Goal: Transaction & Acquisition: Purchase product/service

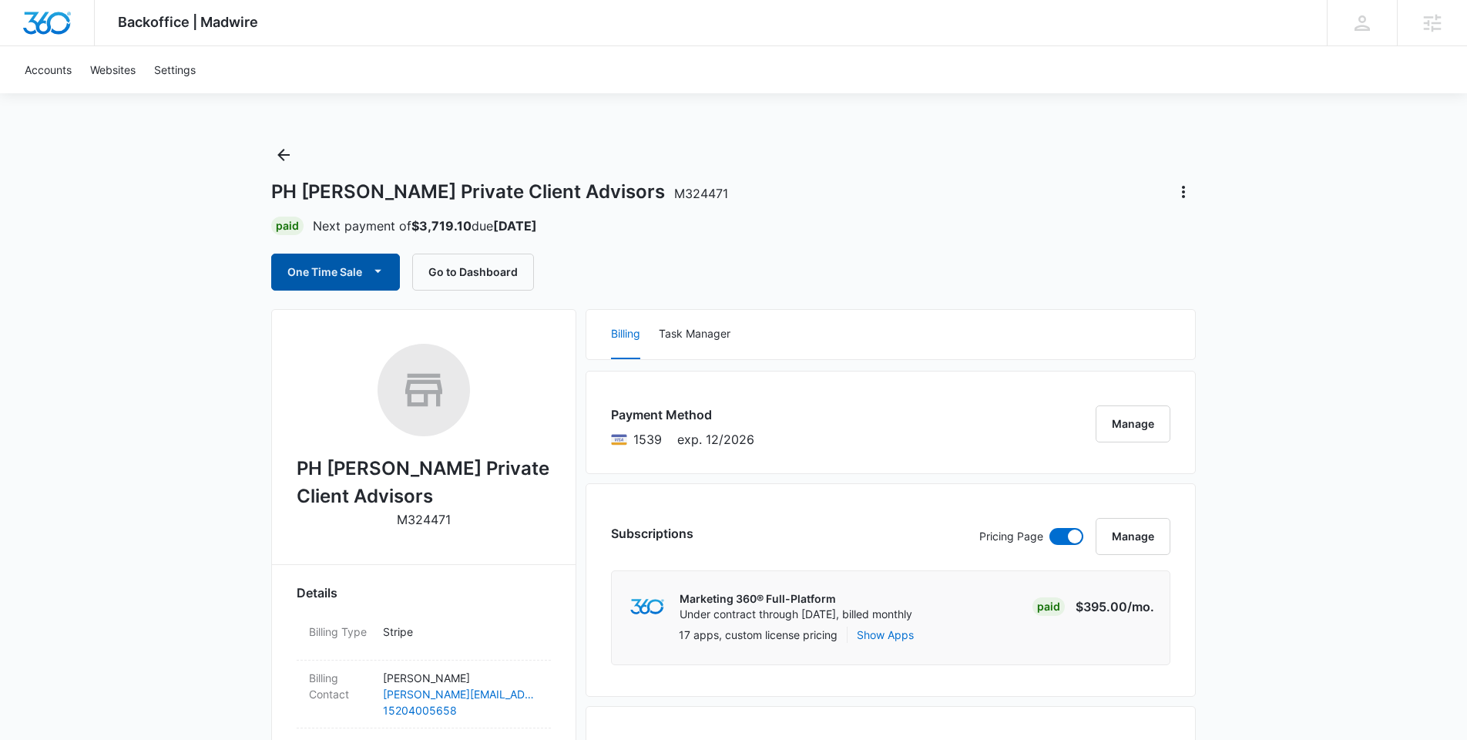
click at [315, 279] on button "One Time Sale" at bounding box center [335, 271] width 129 height 37
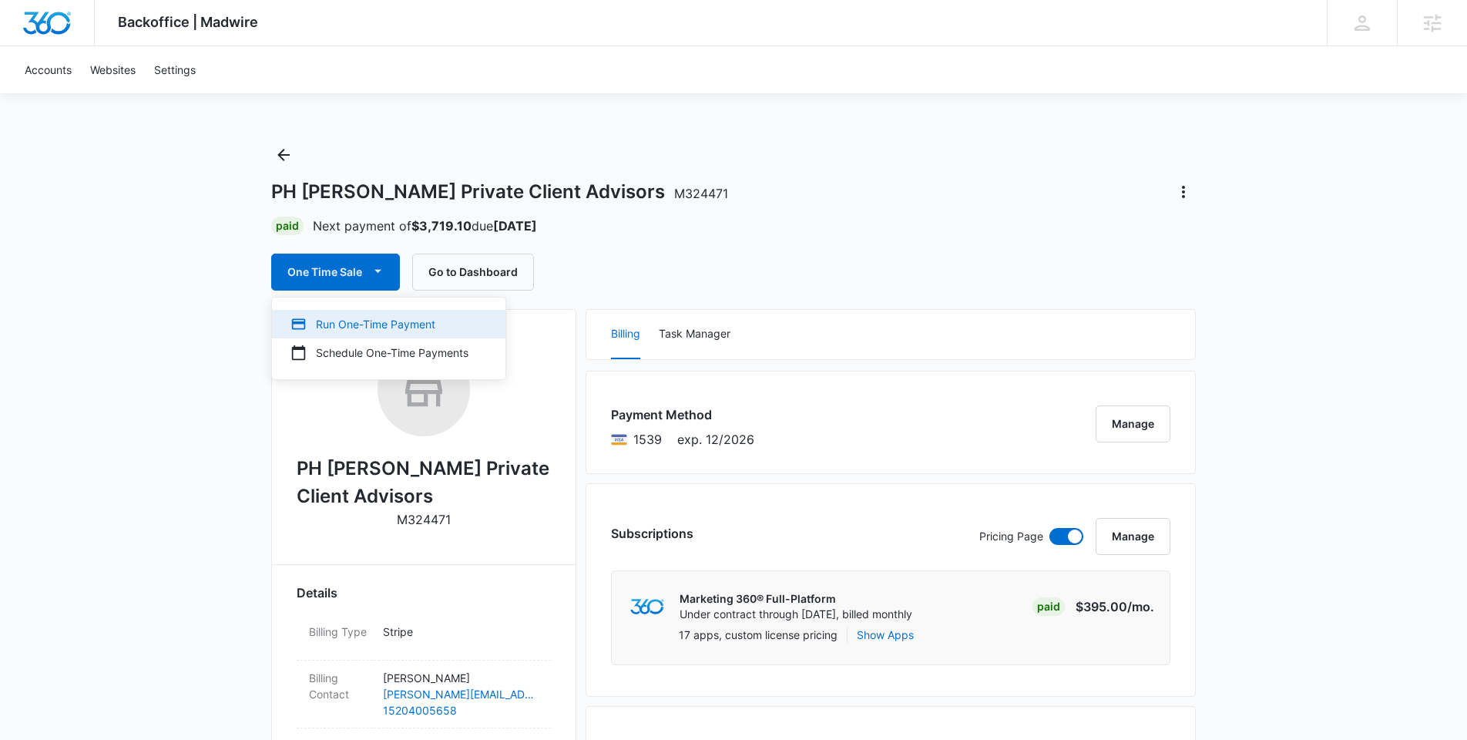
click at [324, 328] on div "Run One-Time Payment" at bounding box center [379, 324] width 178 height 16
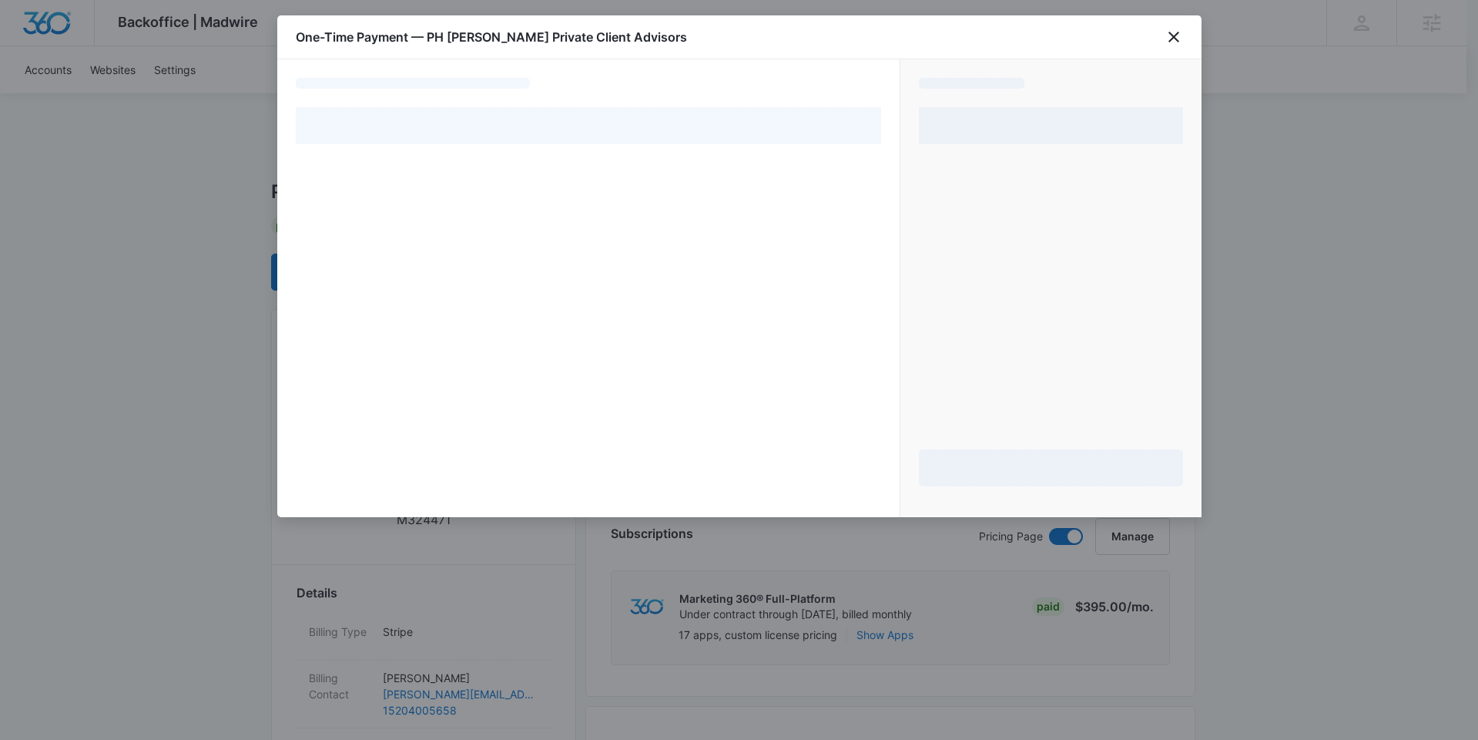
select select "pm_1R2IZ1A4n8RTgNjUuXAoBhw9"
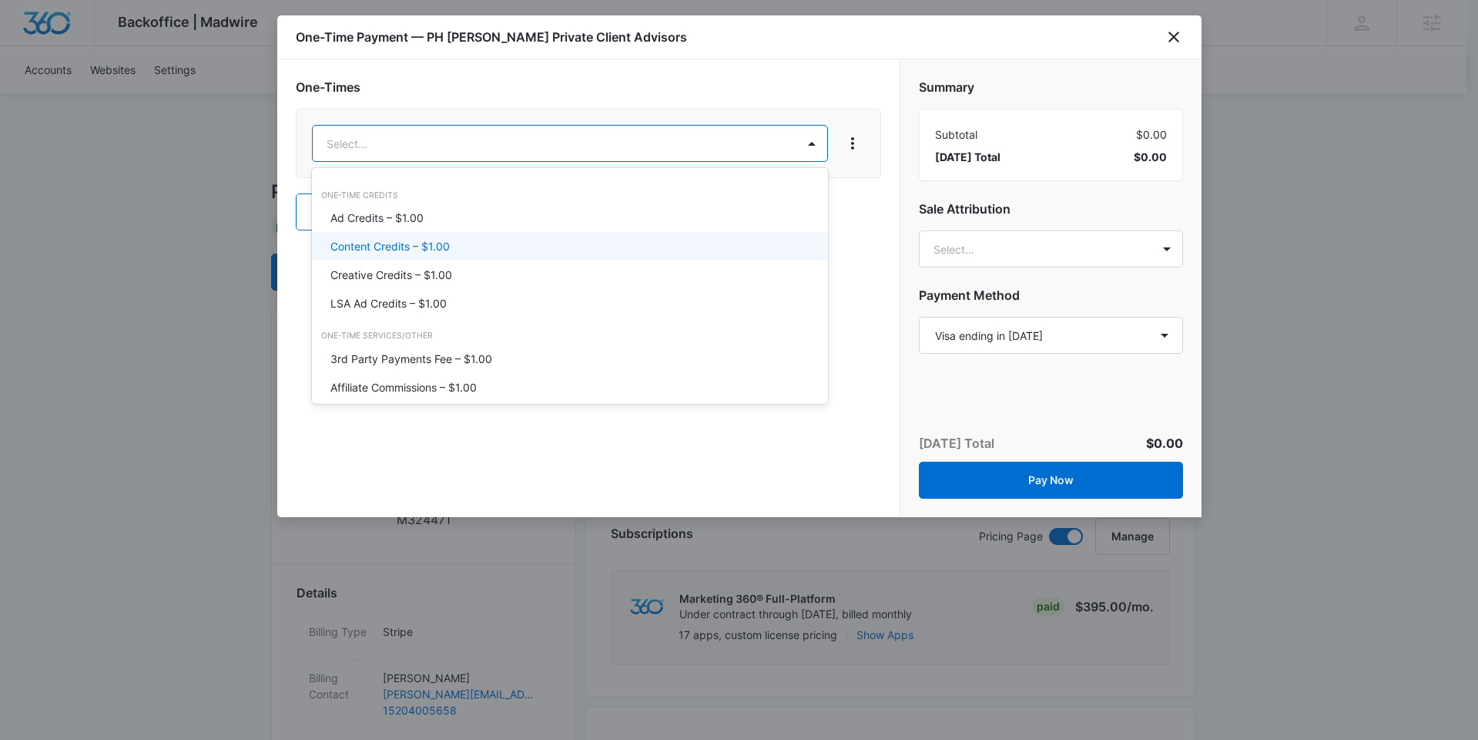
click at [456, 246] on div "Content Credits – $1.00" at bounding box center [568, 246] width 476 height 16
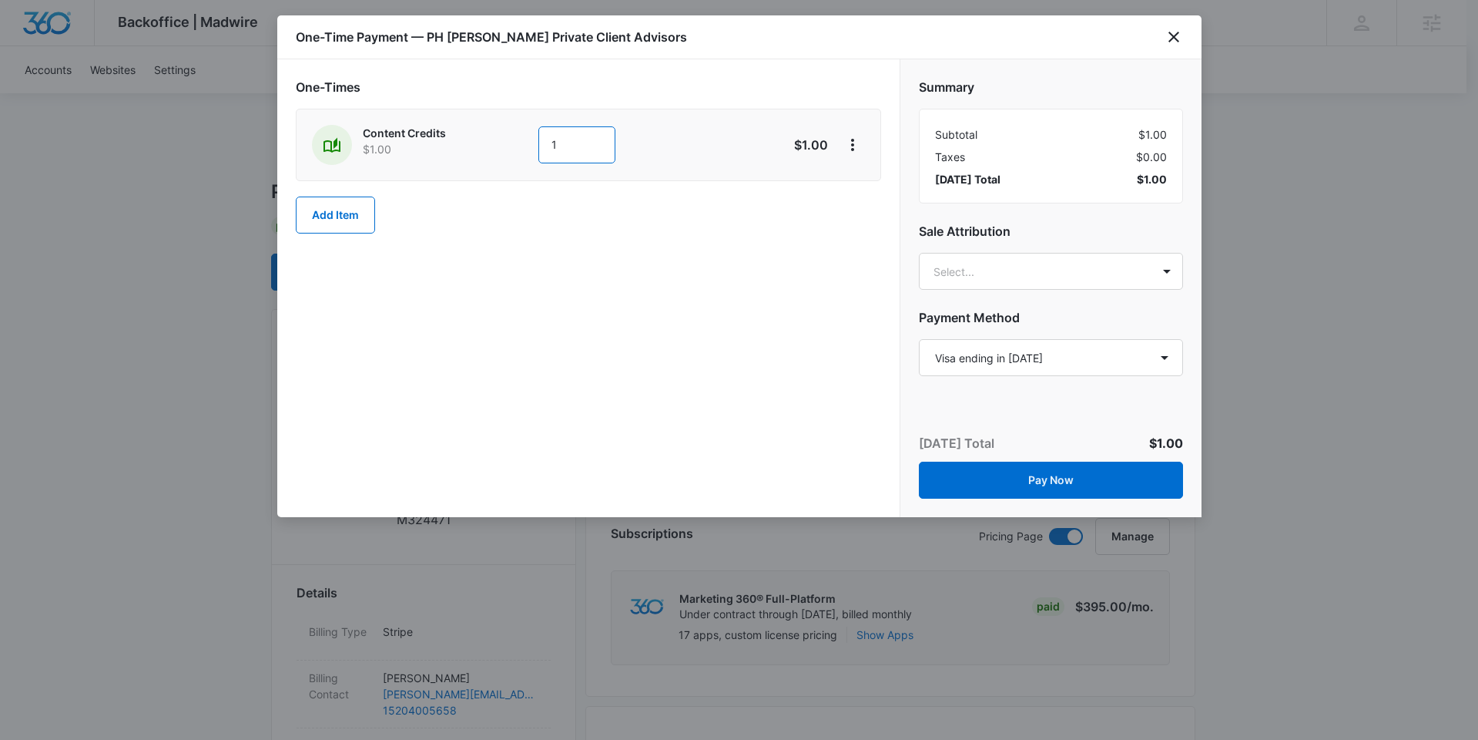
drag, startPoint x: 566, startPoint y: 156, endPoint x: 537, endPoint y: 150, distance: 29.9
click at [537, 150] on div "Content Credits $1.00 1" at bounding box center [534, 145] width 444 height 40
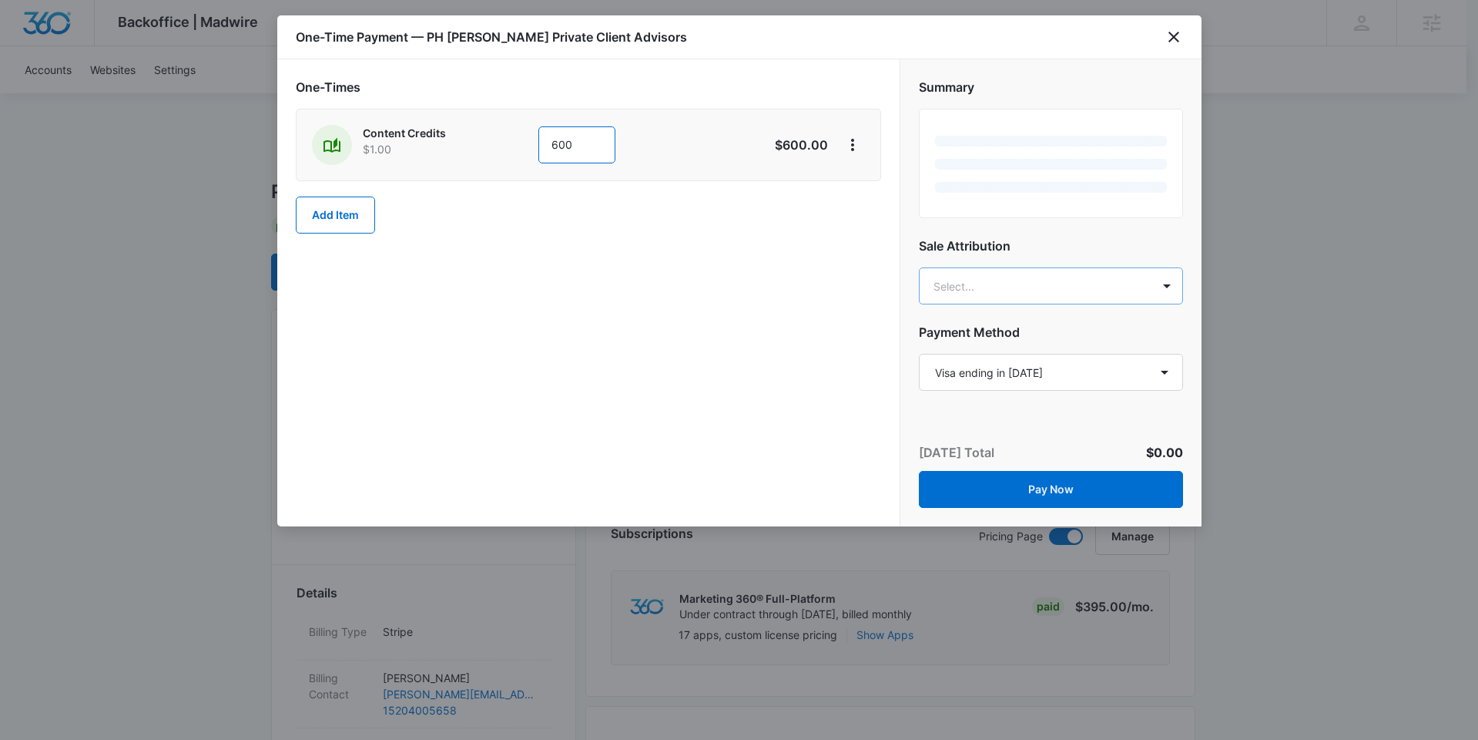
type input "600"
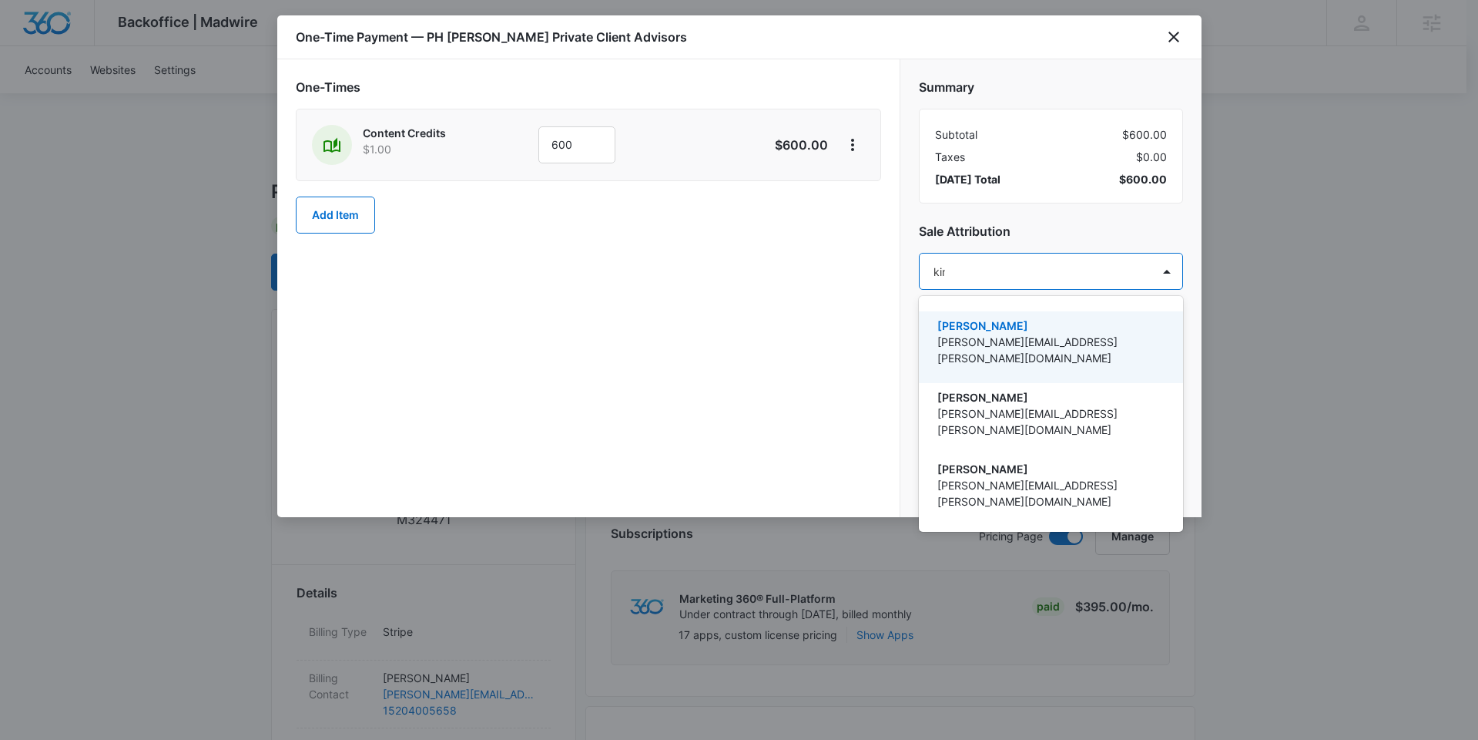
type input "[PERSON_NAME]"
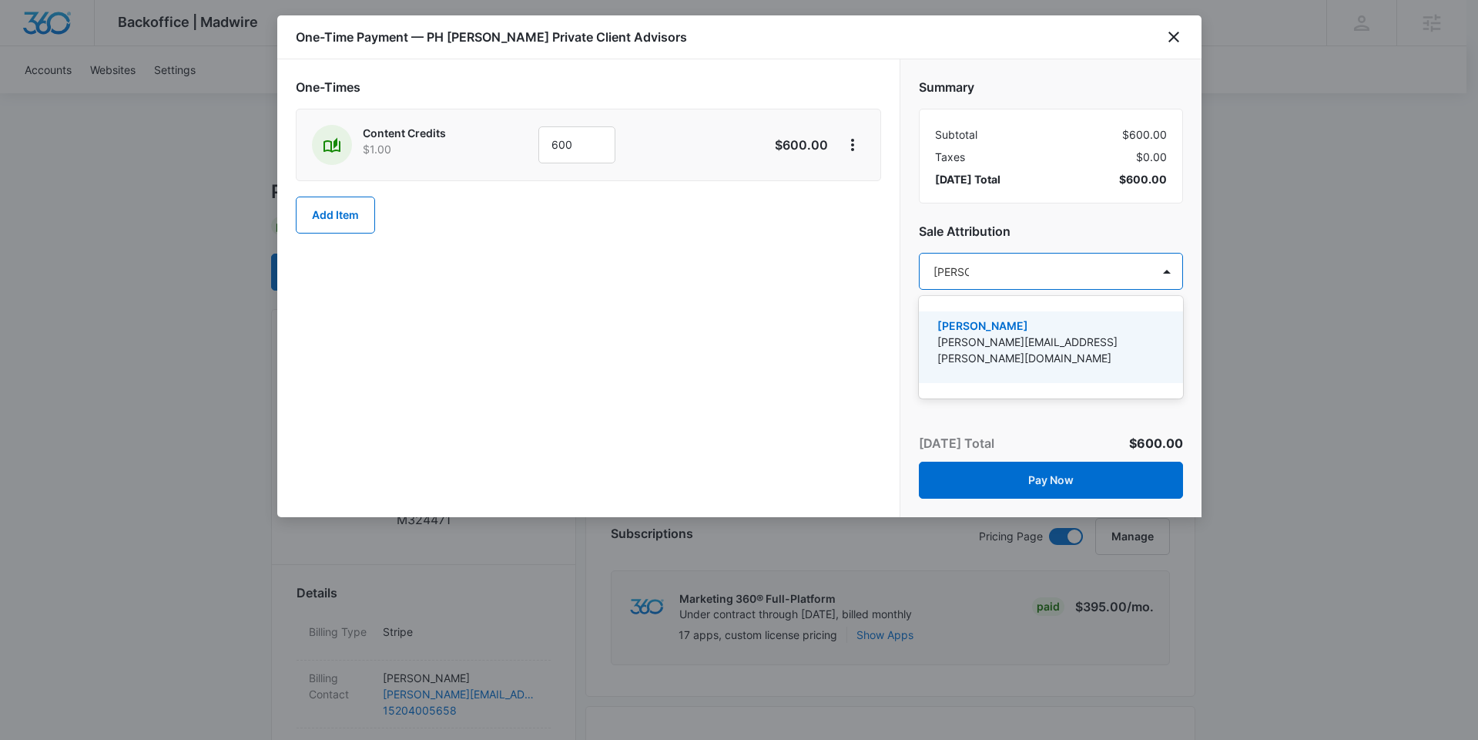
click at [934, 335] on div "Kinsey Smith [EMAIL_ADDRESS][PERSON_NAME][DOMAIN_NAME]" at bounding box center [1051, 347] width 264 height 72
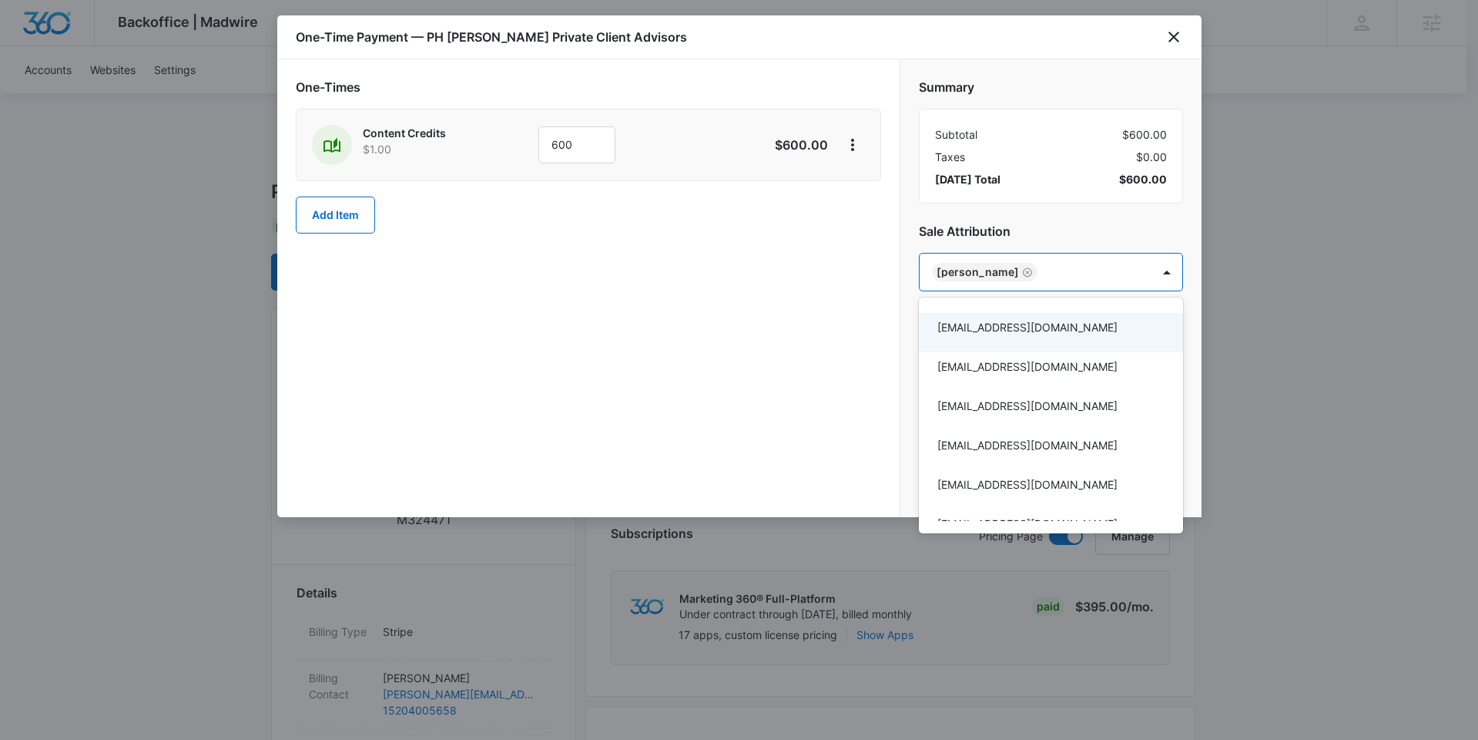
click at [862, 333] on div at bounding box center [739, 370] width 1478 height 740
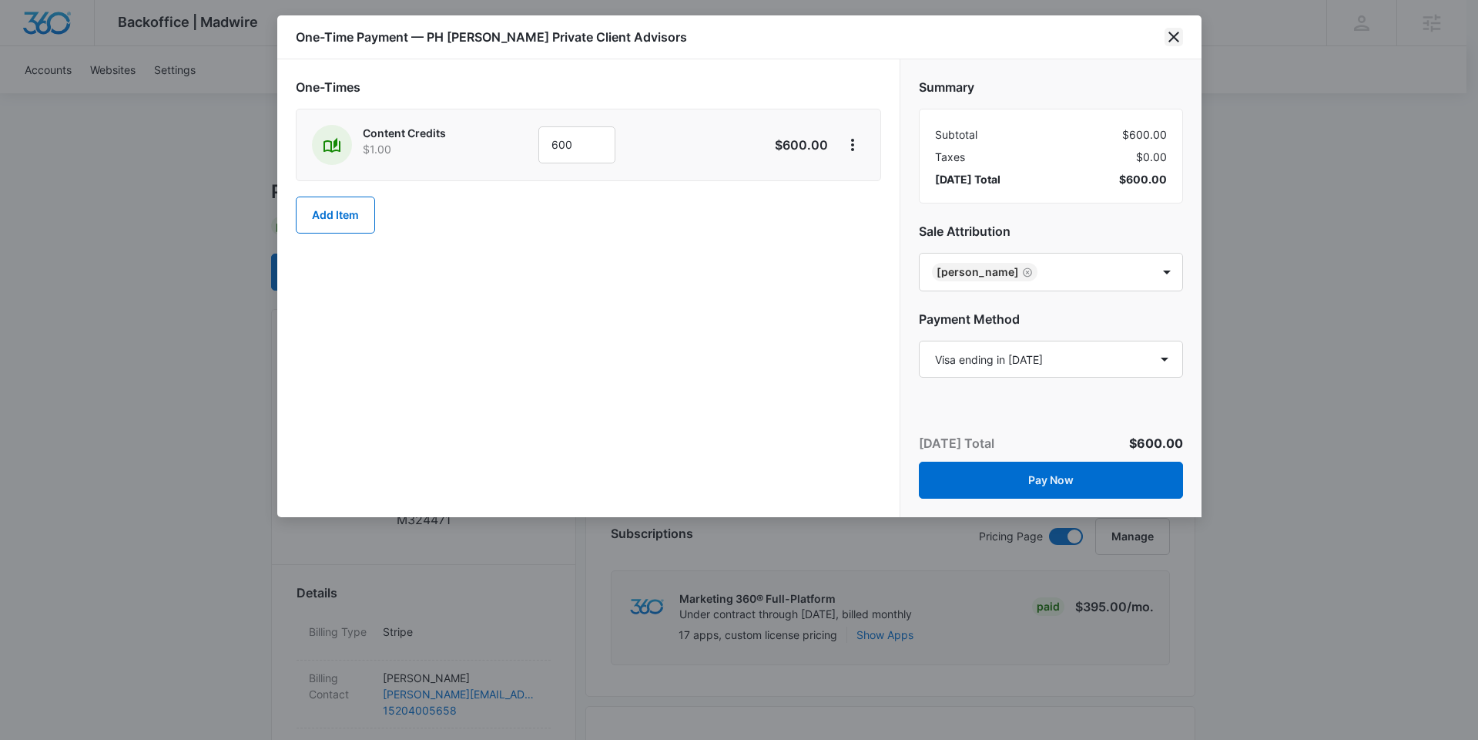
click at [1171, 28] on icon "close" at bounding box center [1174, 37] width 18 height 18
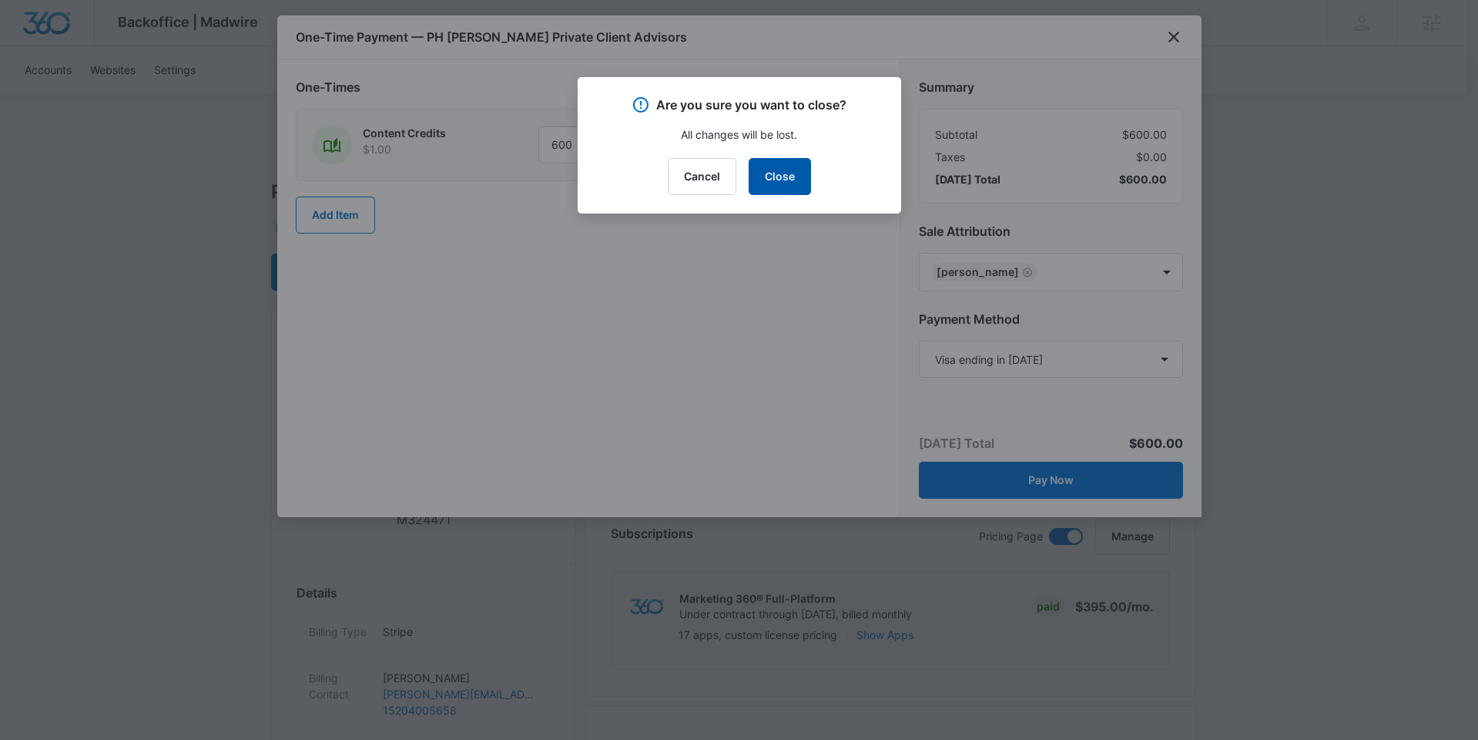
click at [794, 172] on button "Close" at bounding box center [780, 176] width 62 height 37
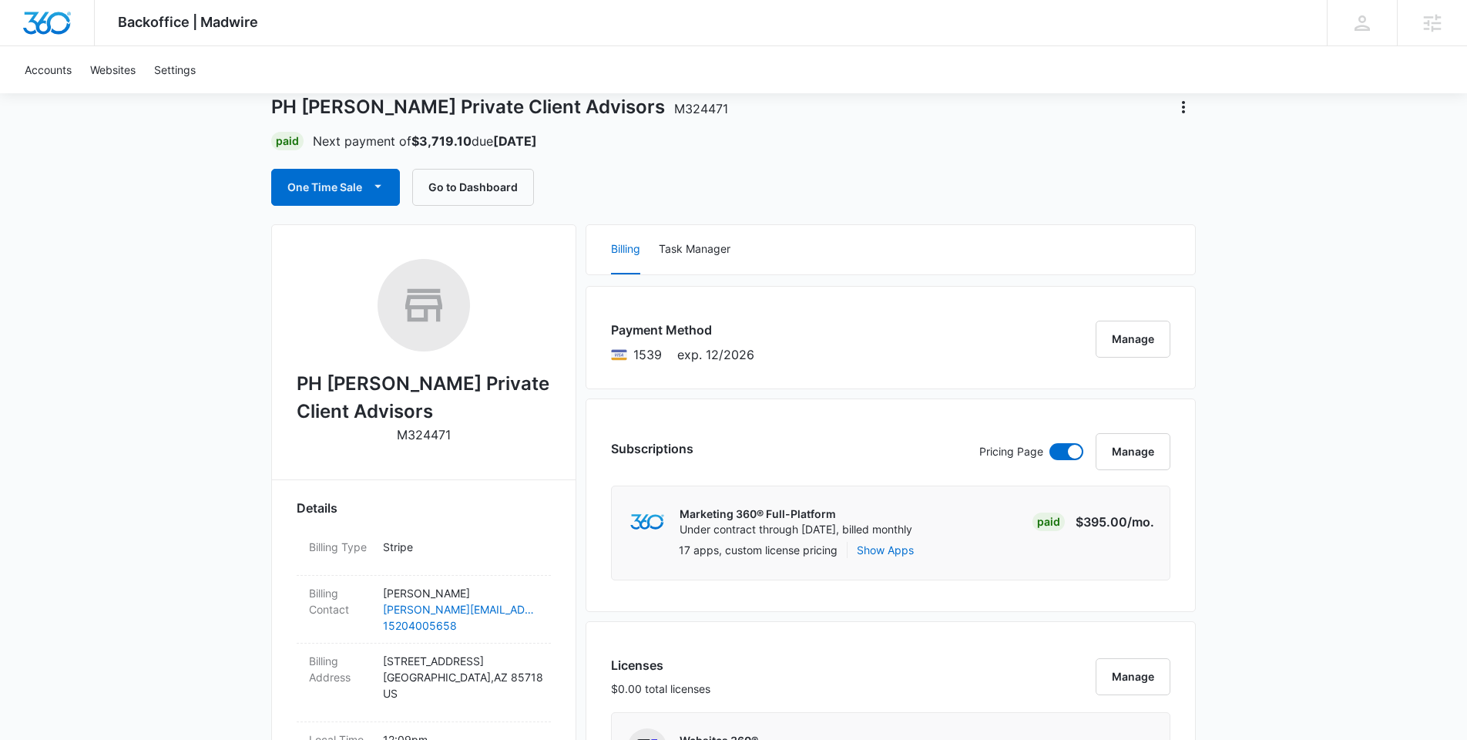
scroll to position [84, 0]
click at [387, 199] on button "One Time Sale" at bounding box center [335, 187] width 129 height 37
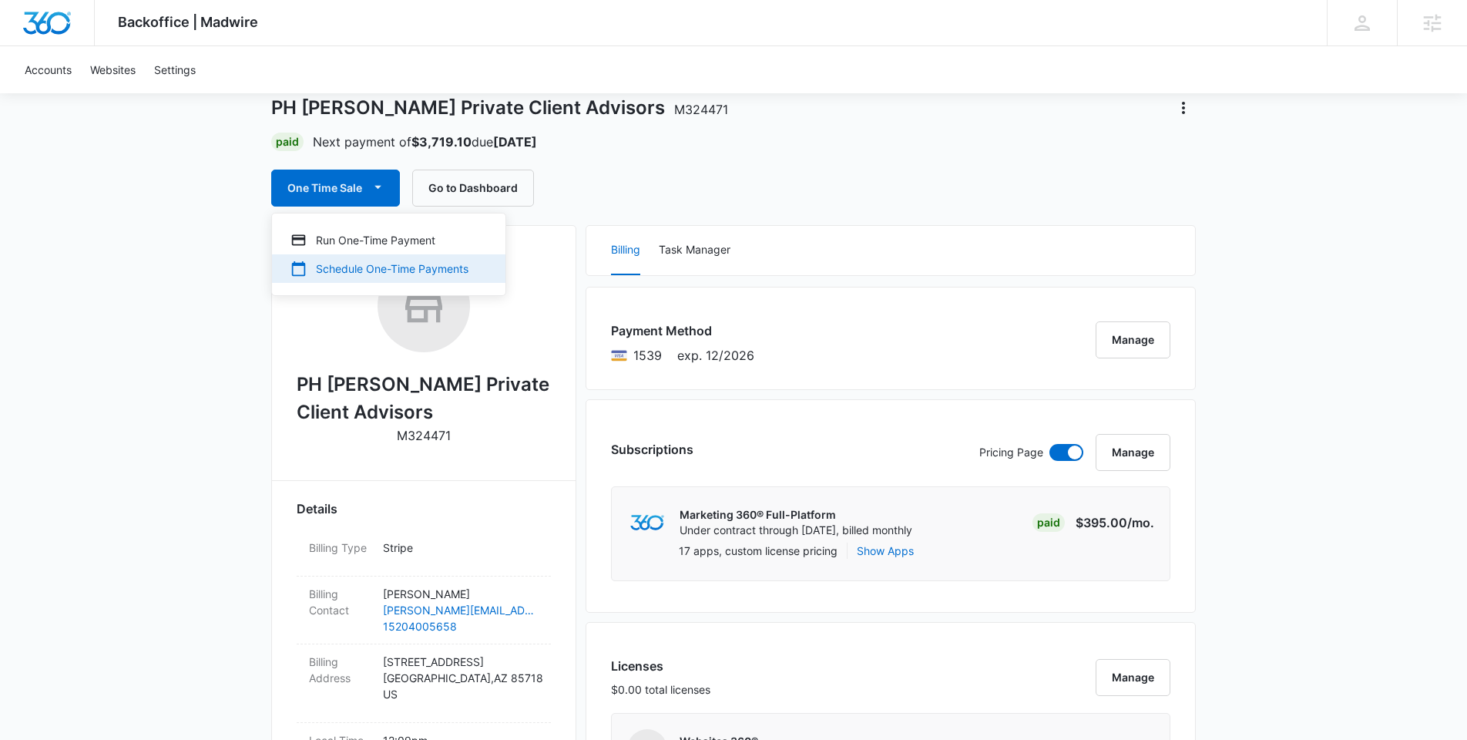
click at [326, 267] on div "Schedule One-Time Payments" at bounding box center [379, 268] width 178 height 16
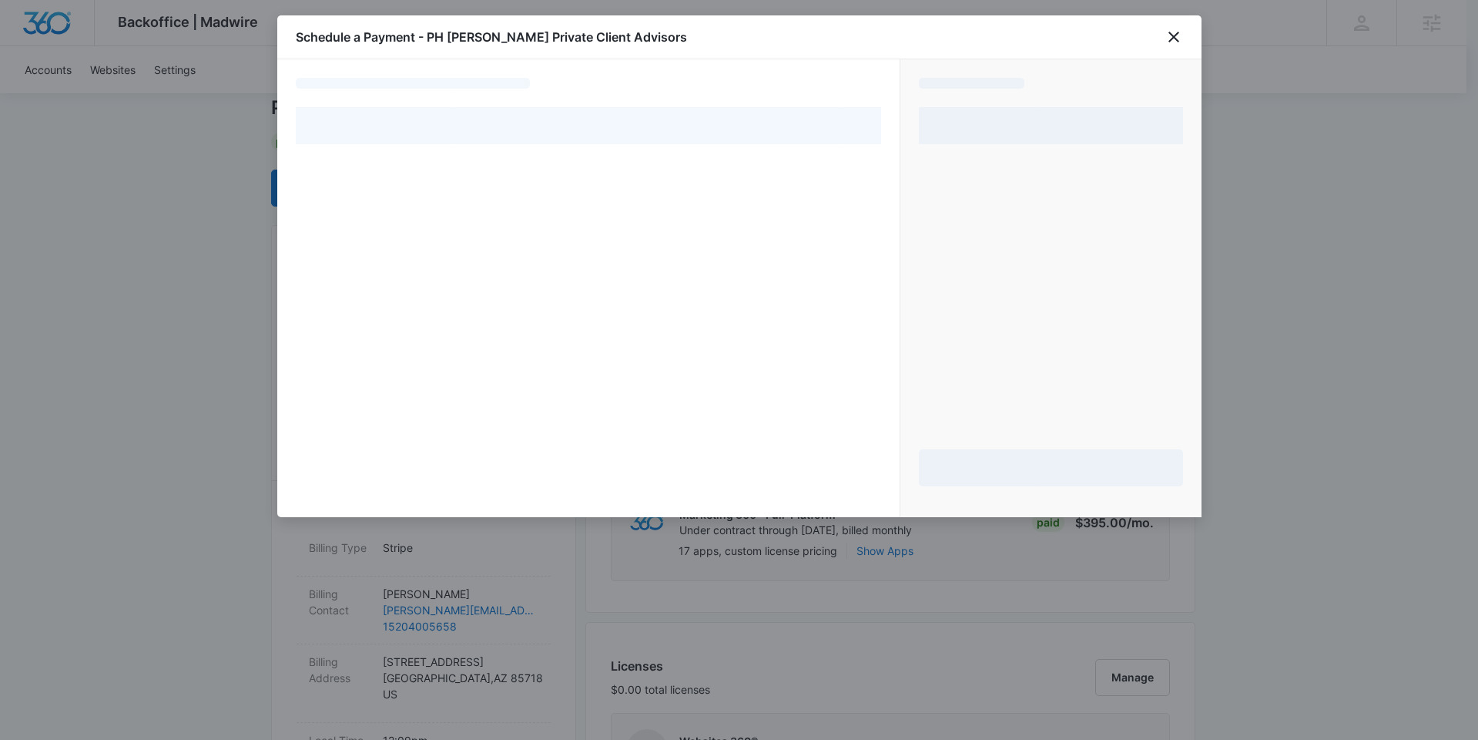
select select "pm_1R2IZ1A4n8RTgNjUuXAoBhw9"
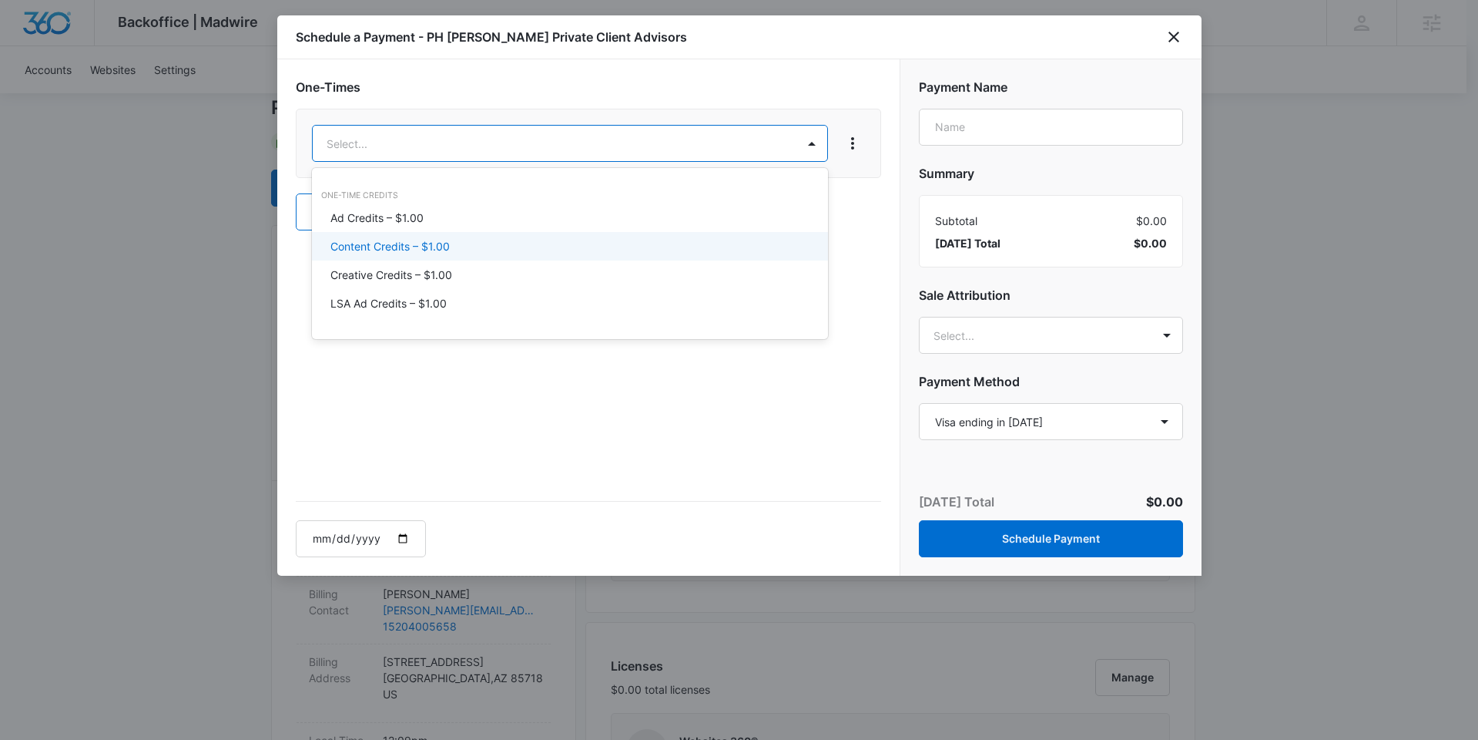
click at [406, 242] on p "Content Credits – $1.00" at bounding box center [389, 246] width 119 height 16
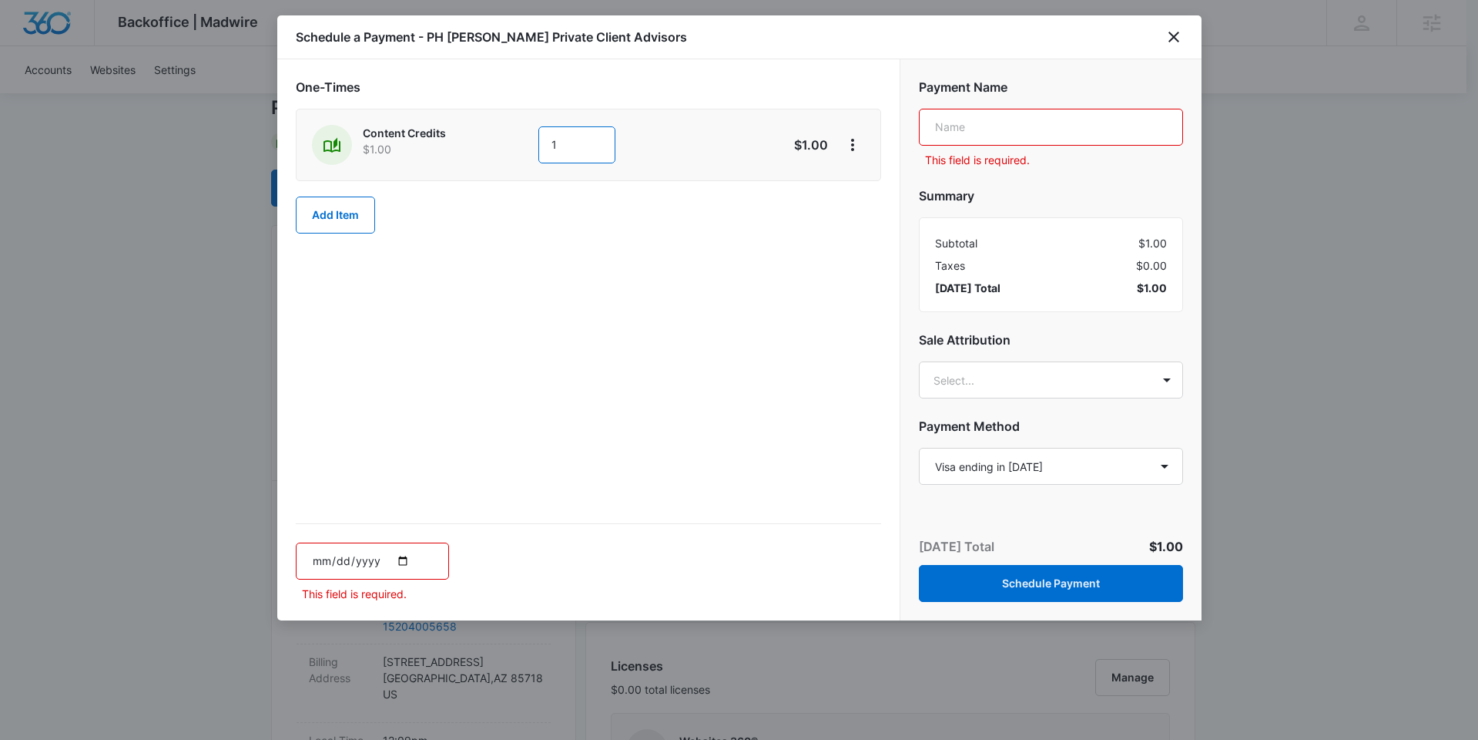
drag, startPoint x: 572, startPoint y: 141, endPoint x: 540, endPoint y: 141, distance: 31.6
click at [540, 141] on input "1" at bounding box center [576, 144] width 77 height 37
type input "600"
click at [993, 119] on input "text" at bounding box center [1051, 127] width 264 height 37
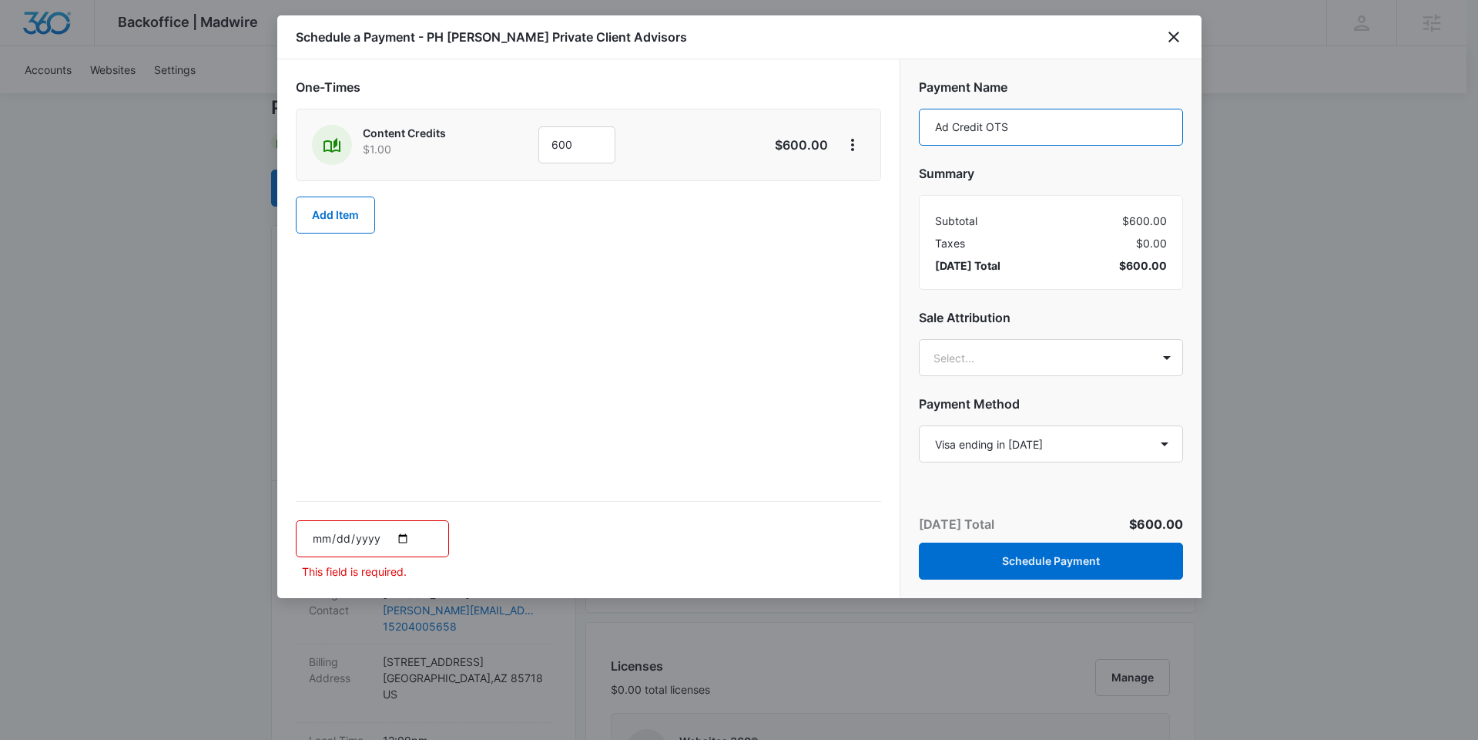
drag, startPoint x: 1018, startPoint y: 121, endPoint x: 835, endPoint y: 121, distance: 182.6
click at [835, 121] on div "One-Times Content Credits $1.00 600 $600.00 Add Item Schedule Payment This fiel…" at bounding box center [739, 328] width 924 height 538
type input "Press Release"
click at [1035, 334] on div "Payment Name Press Release Summary Subtotal $600.00 Taxes $0.00 [DATE] Total $6…" at bounding box center [1051, 260] width 301 height 403
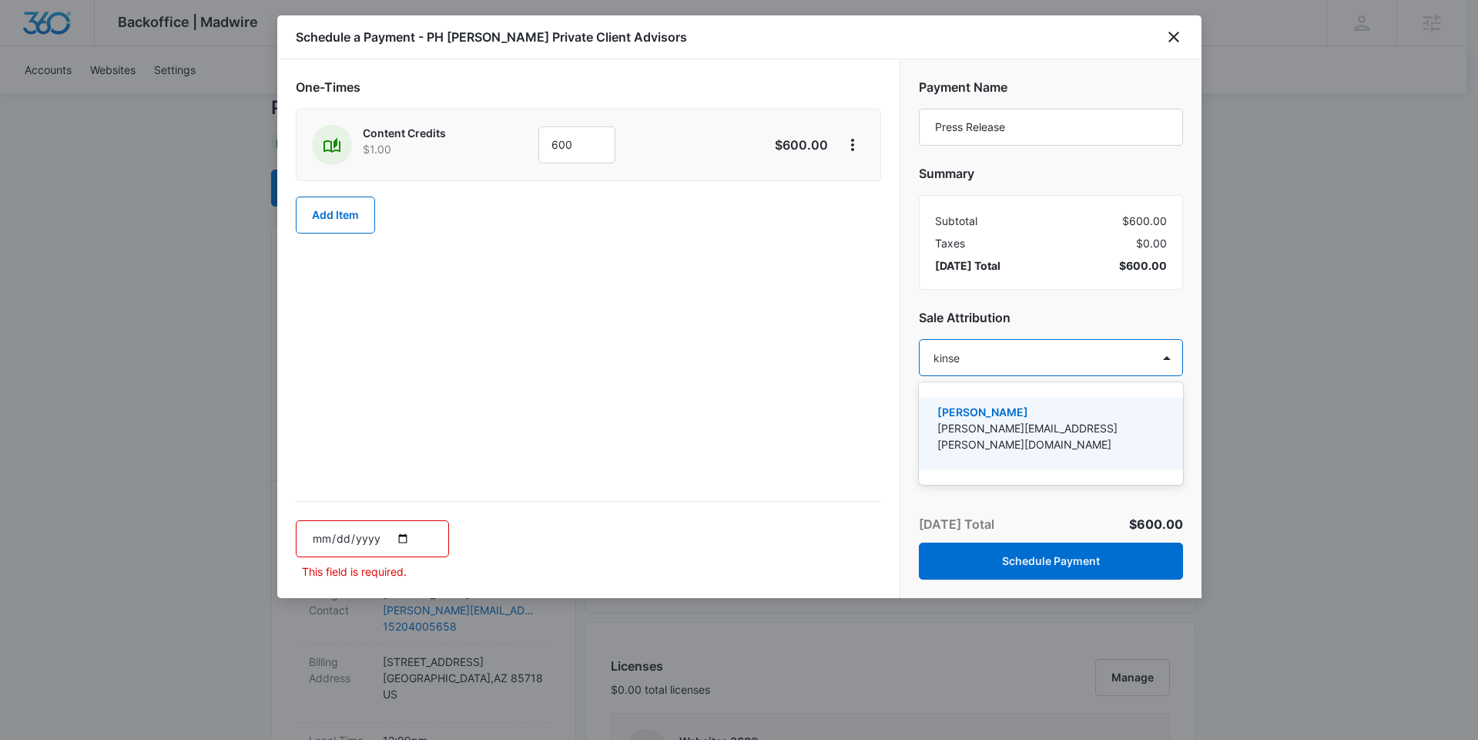
type input "[PERSON_NAME]"
click at [1065, 433] on p "[PERSON_NAME][EMAIL_ADDRESS][PERSON_NAME][DOMAIN_NAME]" at bounding box center [1050, 436] width 224 height 32
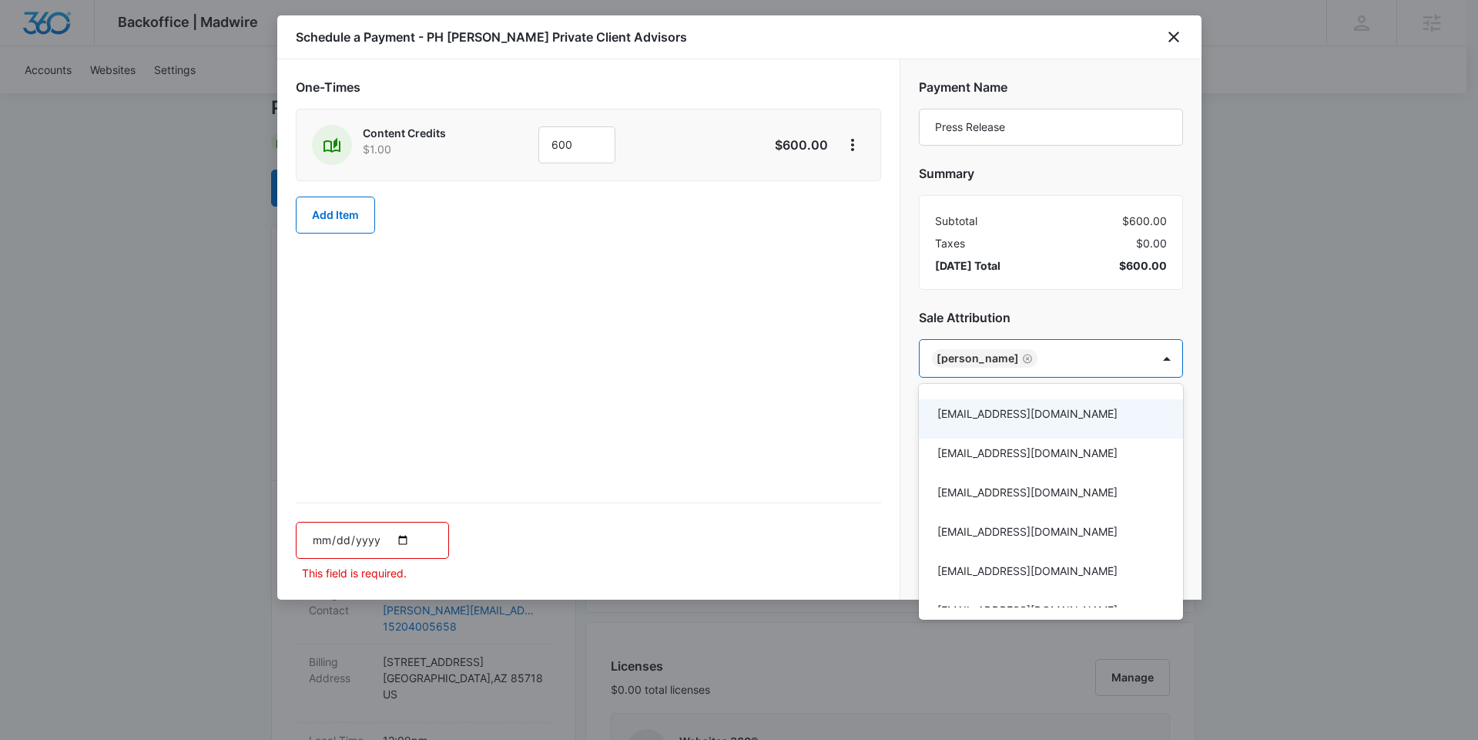
click at [781, 389] on div at bounding box center [739, 370] width 1478 height 740
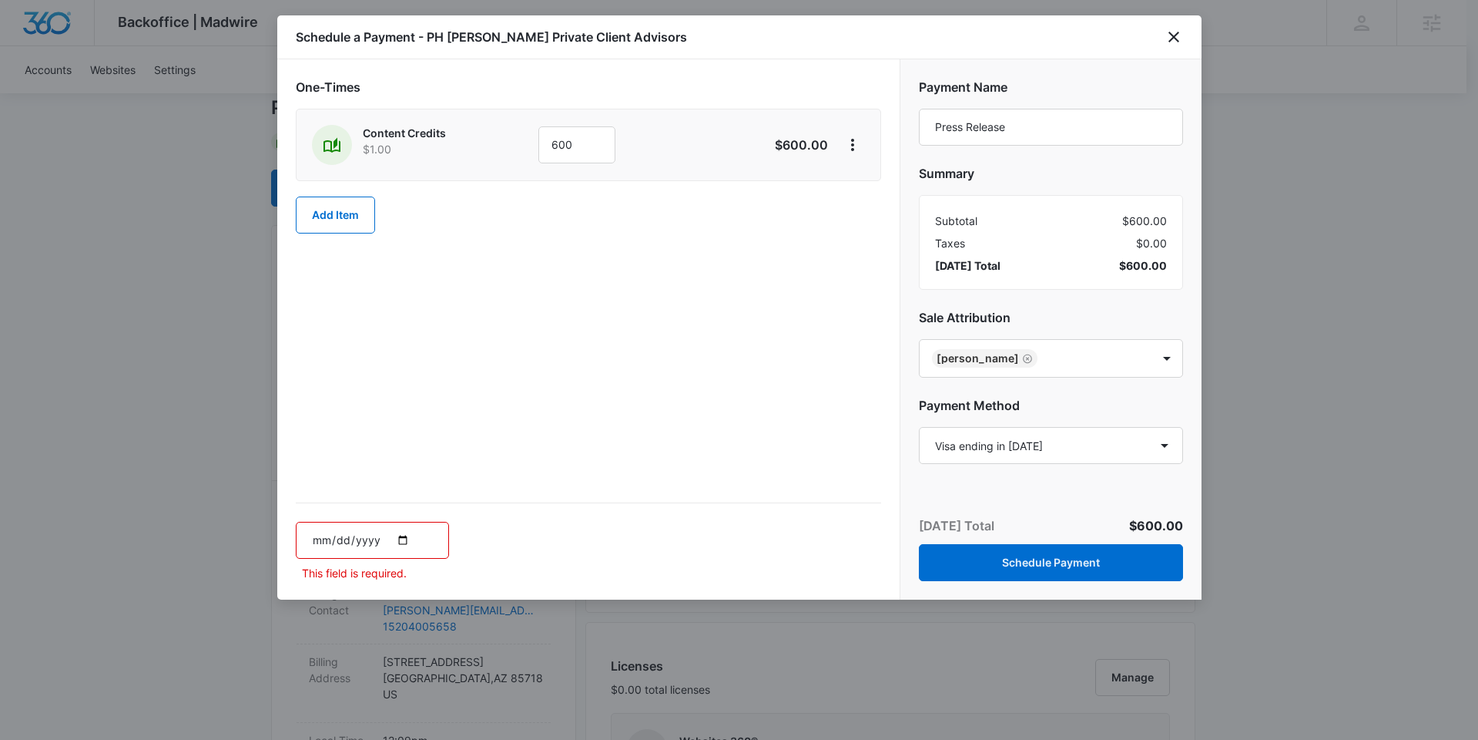
click at [398, 540] on input "date" at bounding box center [372, 540] width 153 height 37
type input "[DATE]"
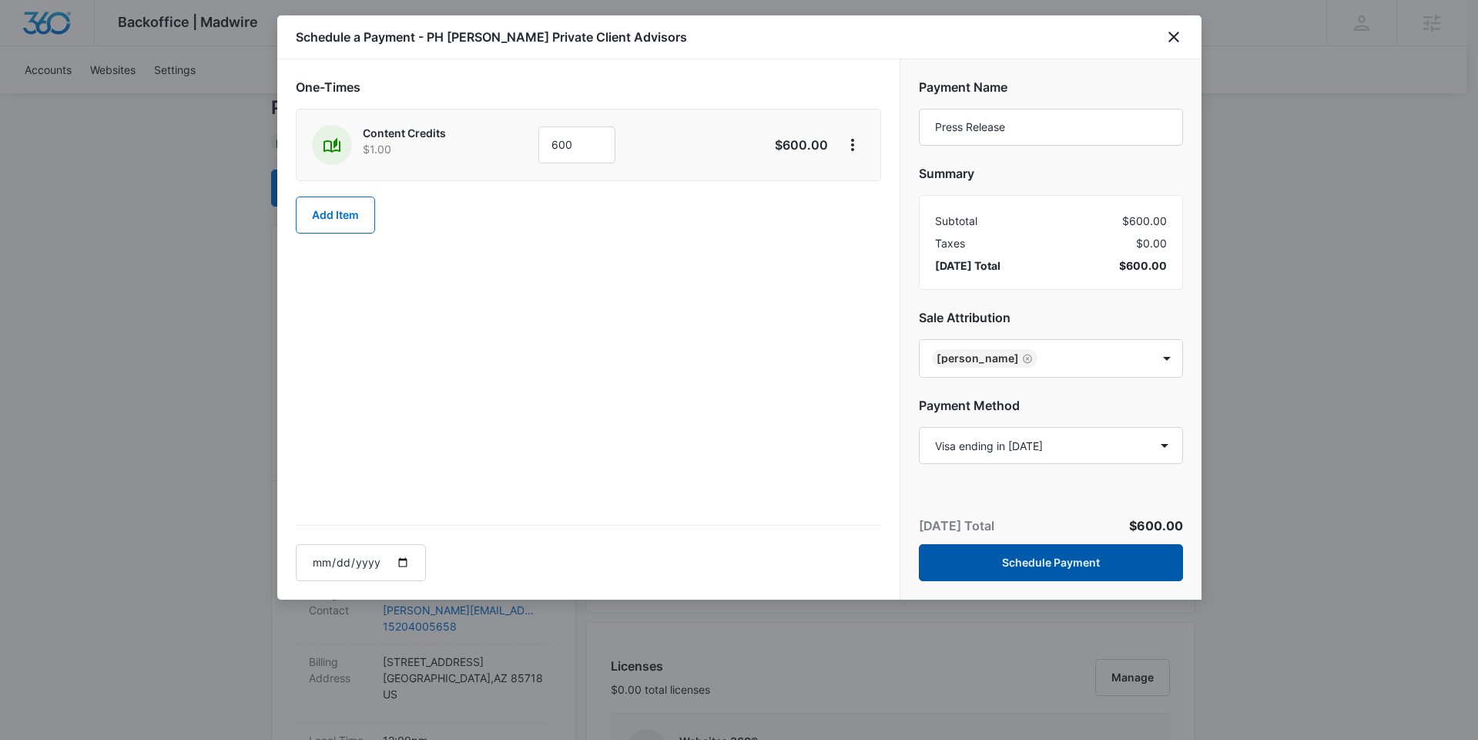
click at [1091, 559] on button "Schedule Payment" at bounding box center [1051, 562] width 264 height 37
